Goal: Find specific page/section: Find specific page/section

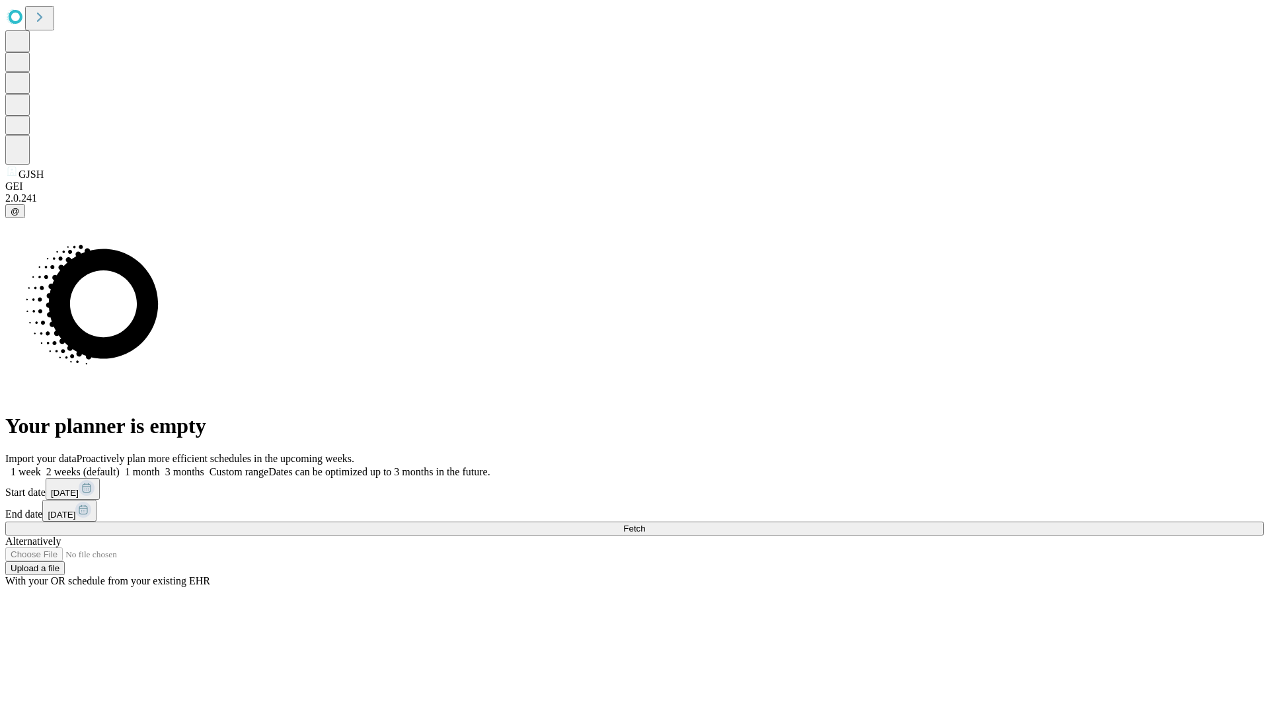
click at [645, 523] on span "Fetch" at bounding box center [634, 528] width 22 height 10
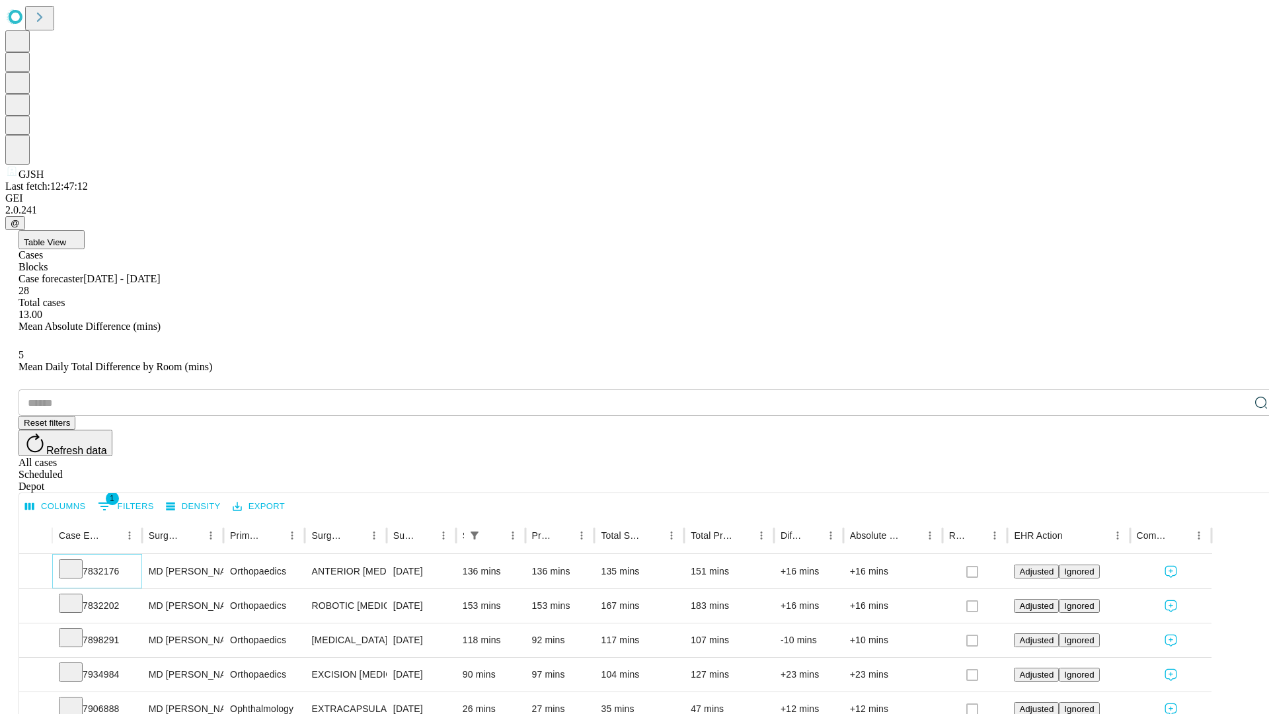
click at [77, 561] on icon at bounding box center [70, 567] width 13 height 13
